Goal: Information Seeking & Learning: Learn about a topic

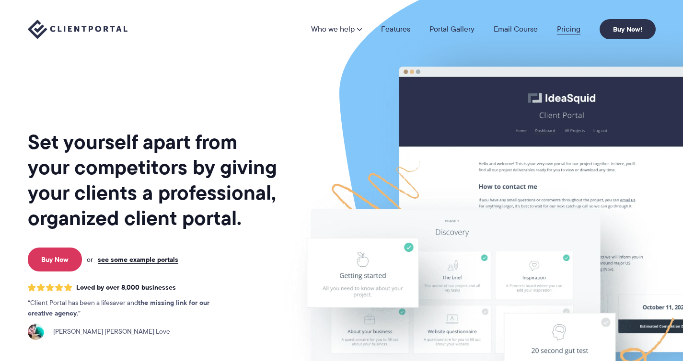
click at [566, 26] on link "Pricing" at bounding box center [568, 29] width 23 height 8
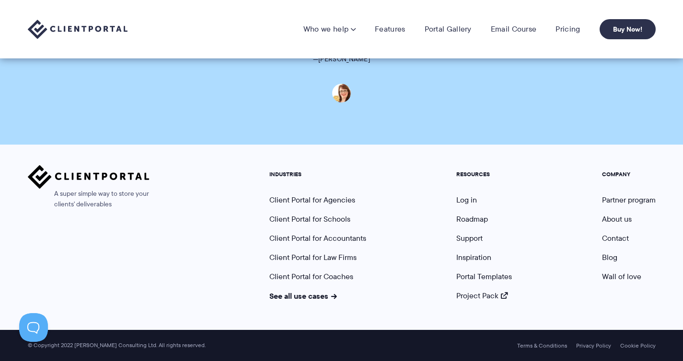
scroll to position [2412, 0]
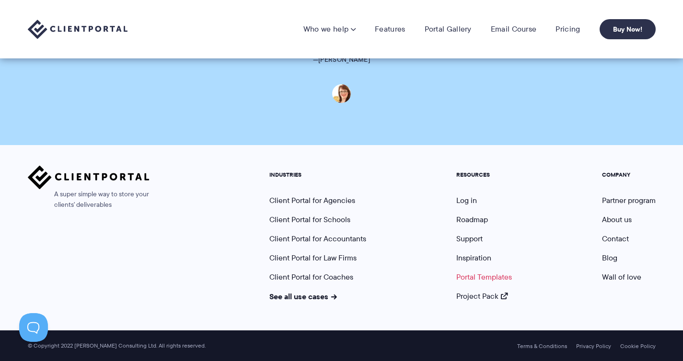
click at [483, 279] on link "Portal Templates" at bounding box center [484, 277] width 56 height 11
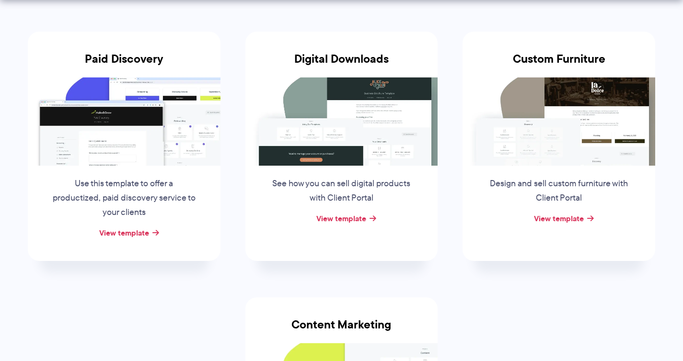
scroll to position [176, 0]
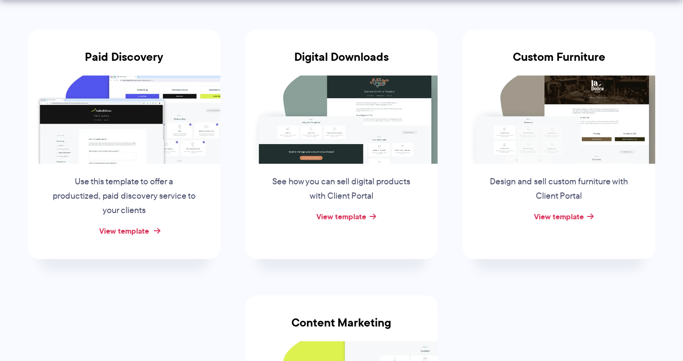
click at [137, 229] on link "View template" at bounding box center [124, 230] width 50 height 11
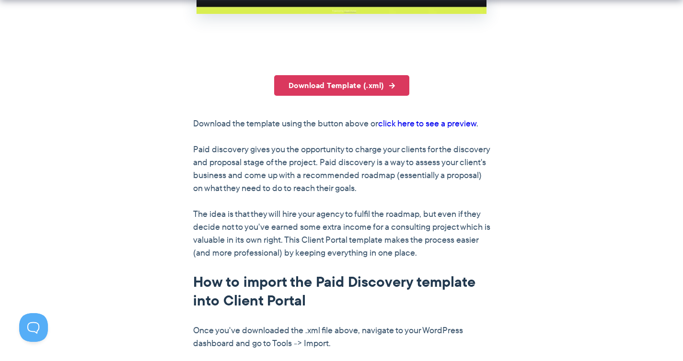
scroll to position [587, 0]
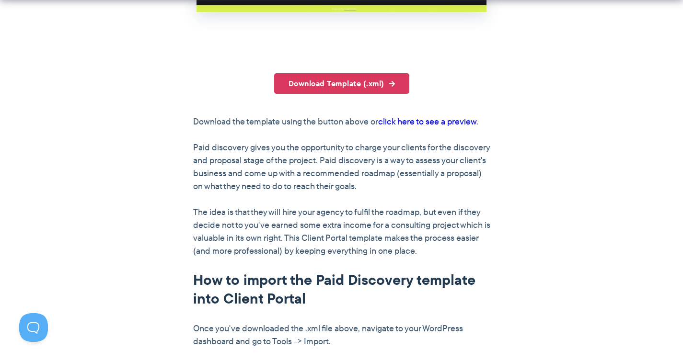
click at [423, 122] on link "click here to see a preview" at bounding box center [427, 121] width 98 height 12
